Goal: Information Seeking & Learning: Learn about a topic

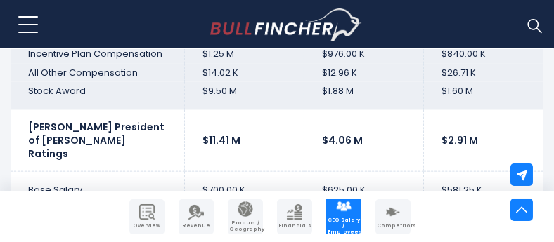
scroll to position [3993, 0]
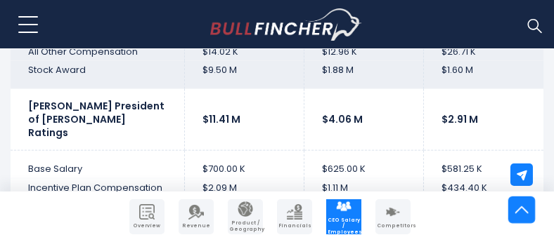
click at [522, 208] on img at bounding box center [520, 209] width 13 height 13
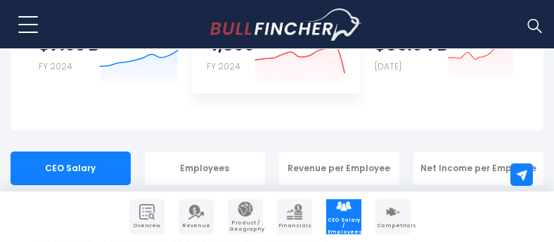
scroll to position [211, 0]
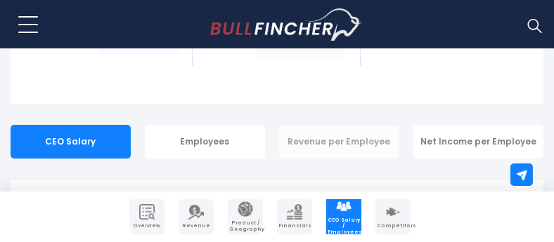
click at [344, 140] on div "Revenue per Employee" at bounding box center [339, 142] width 120 height 34
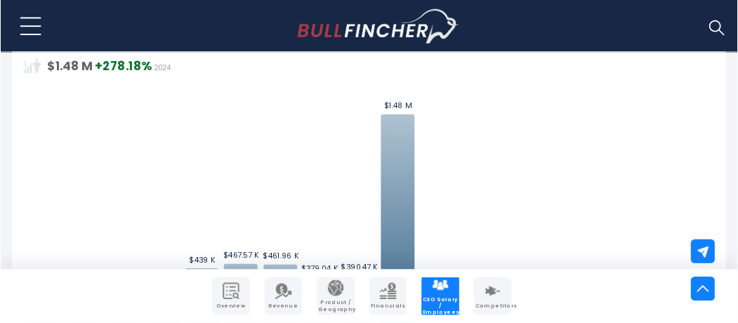
scroll to position [562, 0]
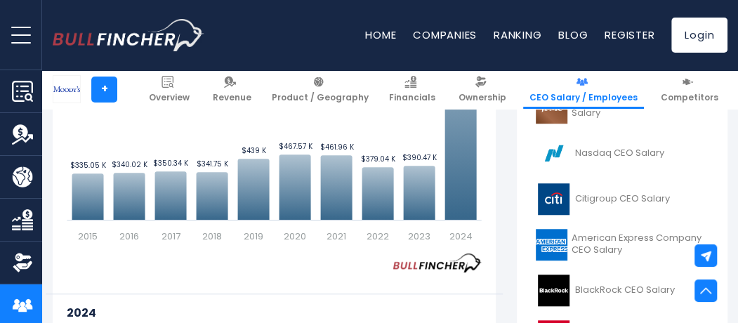
drag, startPoint x: 492, startPoint y: 4, endPoint x: 380, endPoint y: 126, distance: 165.1
click at [380, 126] on rect "Moody's Corporation's Revenue per Employee Trend" at bounding box center [274, 85] width 414 height 316
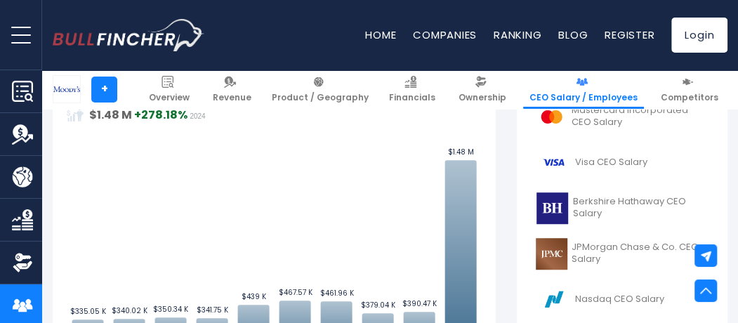
scroll to position [374, 0]
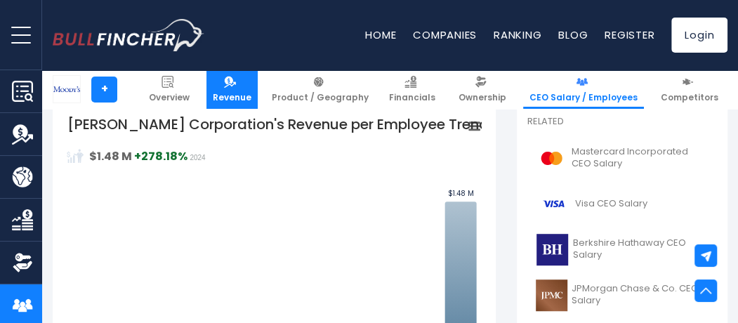
click at [236, 83] on img at bounding box center [230, 82] width 12 height 12
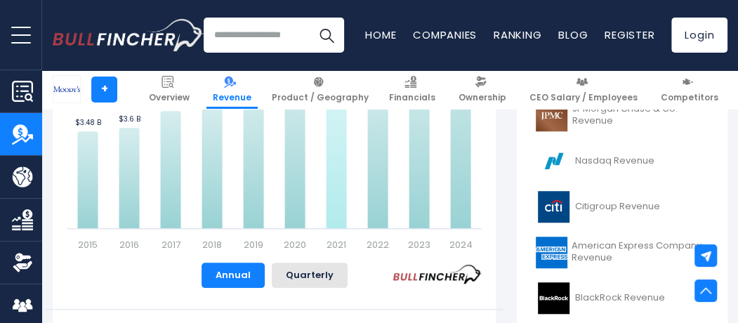
scroll to position [468, 0]
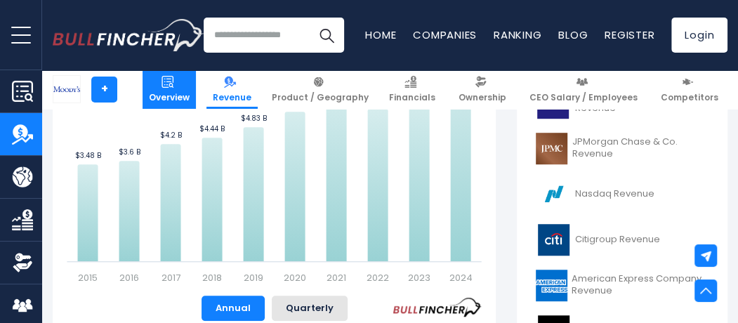
click at [174, 82] on img at bounding box center [168, 82] width 12 height 12
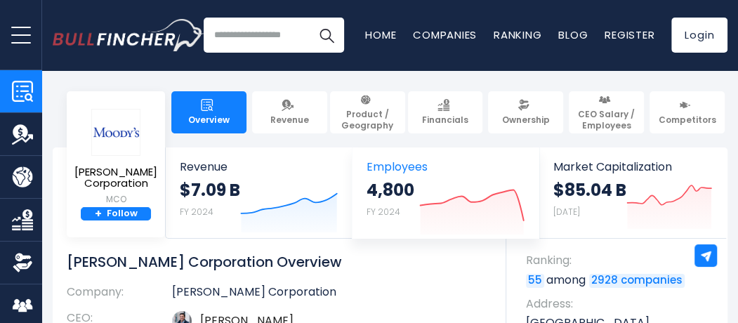
click at [409, 190] on strong "4,800" at bounding box center [391, 190] width 48 height 22
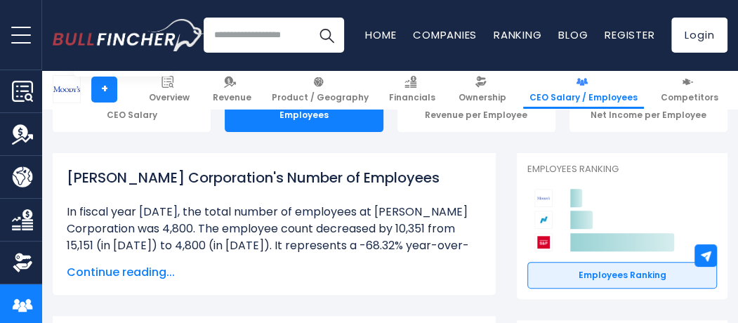
scroll to position [187, 0]
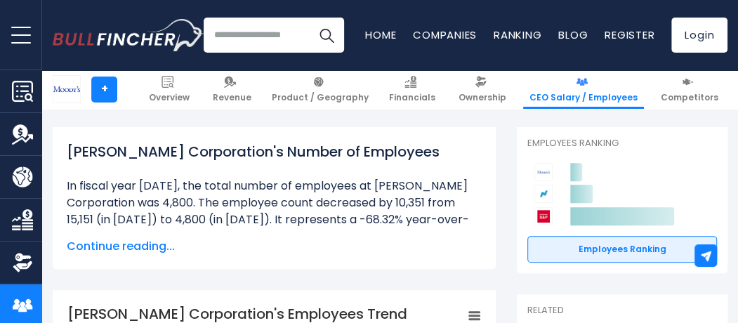
click at [142, 244] on span "Continue reading..." at bounding box center [274, 246] width 415 height 17
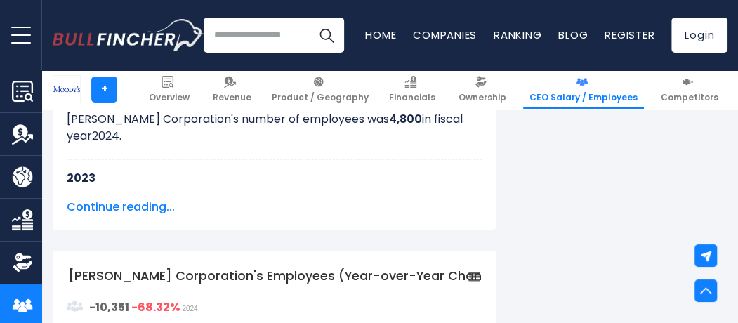
scroll to position [1124, 0]
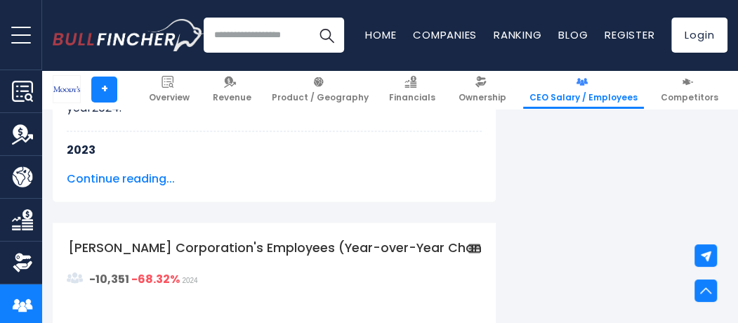
click at [119, 178] on span "Continue reading..." at bounding box center [274, 179] width 415 height 17
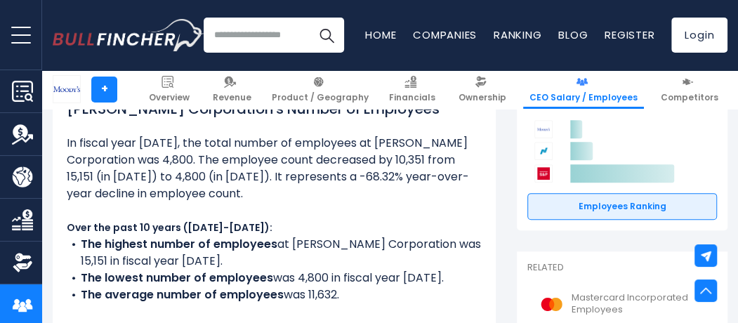
scroll to position [0, 0]
